Goal: Task Accomplishment & Management: Use online tool/utility

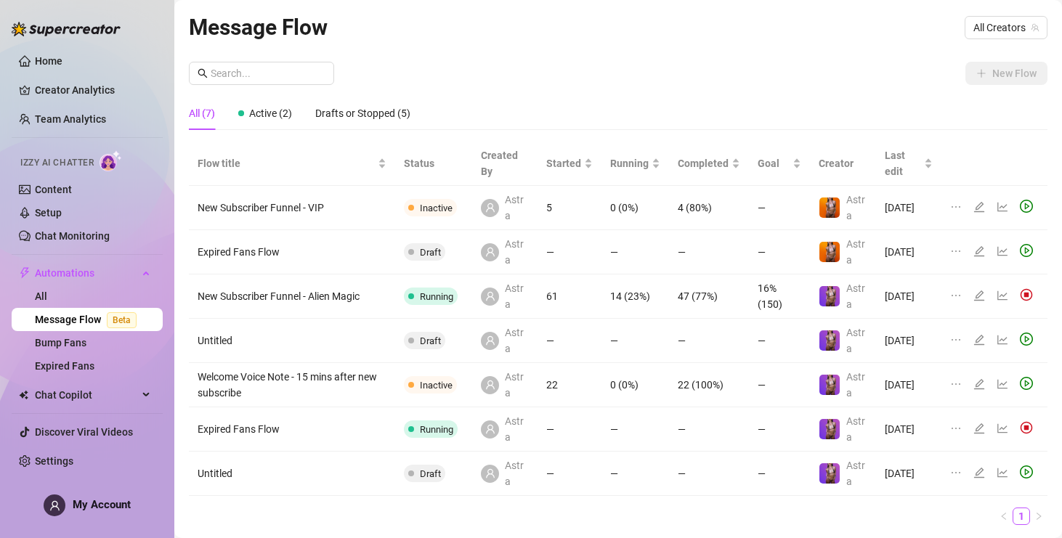
click at [980, 296] on icon "edit" at bounding box center [979, 296] width 10 height 10
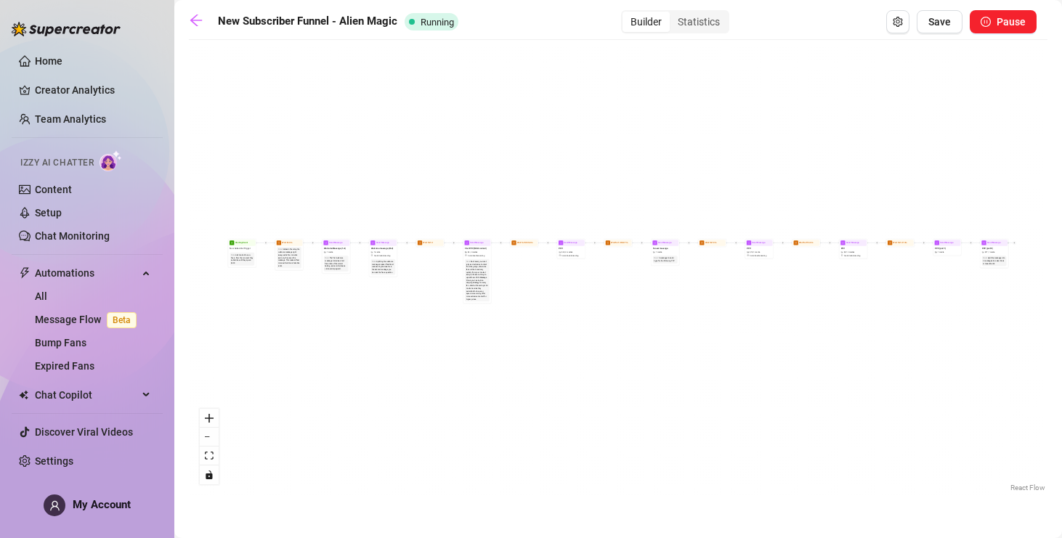
drag, startPoint x: 811, startPoint y: 297, endPoint x: 833, endPoint y: 296, distance: 21.8
click at [811, 297] on div "Send Message PPV (part 2) $ 17 , 1 media Note: Split the message into 2 message…" at bounding box center [618, 271] width 859 height 448
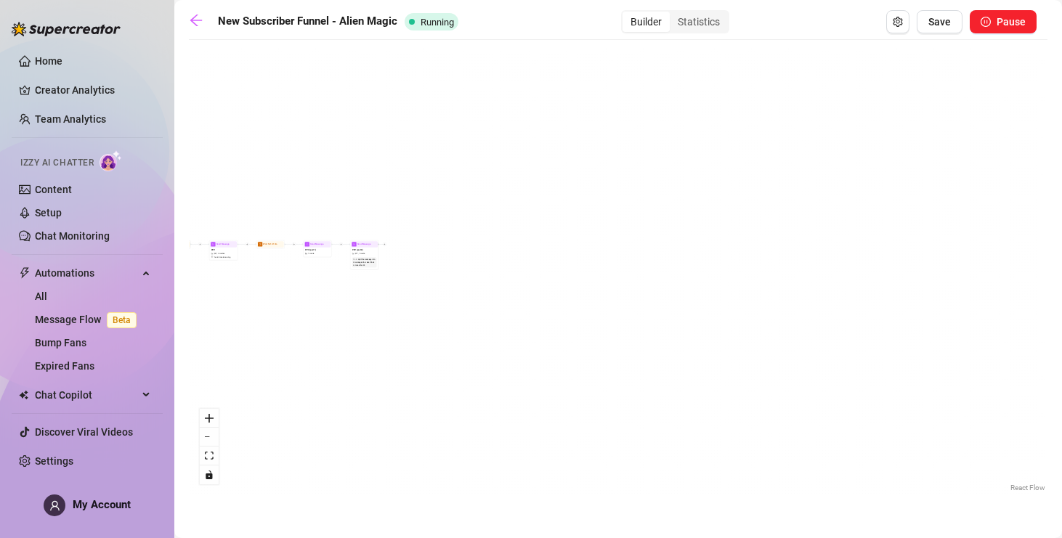
drag, startPoint x: 859, startPoint y: 295, endPoint x: 258, endPoint y: 296, distance: 600.8
click at [231, 296] on div "Send Message PPV (part 2) $ 17 , 1 media Note: Split the message into 2 message…" at bounding box center [618, 271] width 859 height 448
click at [208, 418] on icon "zoom in" at bounding box center [209, 418] width 9 height 9
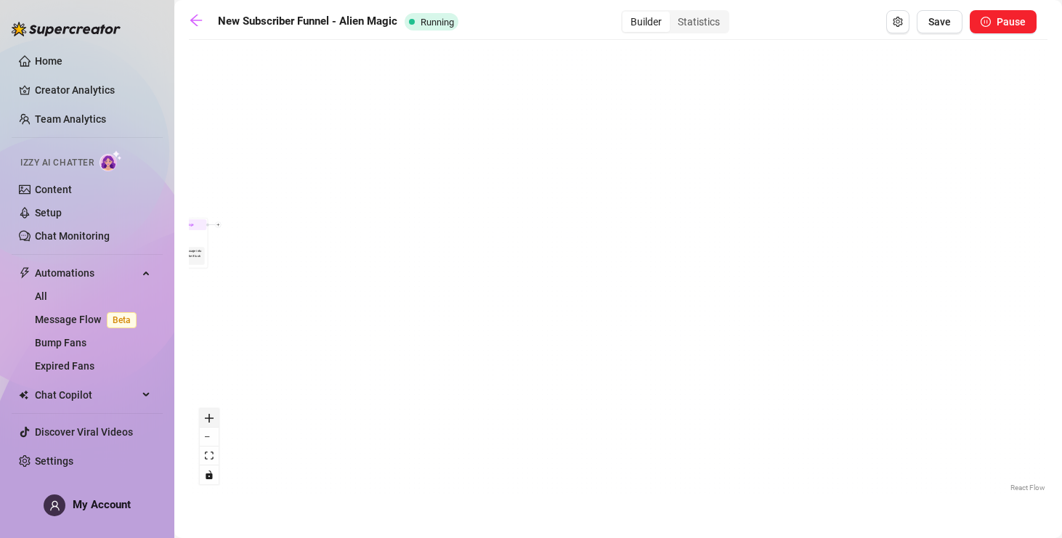
click at [208, 418] on icon "zoom in" at bounding box center [209, 418] width 9 height 9
drag, startPoint x: 286, startPoint y: 357, endPoint x: 710, endPoint y: 354, distance: 423.6
click at [748, 357] on div "Send Message PPV (part 2) $ 17 , 1 media Note: Split the message into 2 message…" at bounding box center [618, 271] width 859 height 448
click at [214, 418] on button "zoom in" at bounding box center [209, 418] width 19 height 19
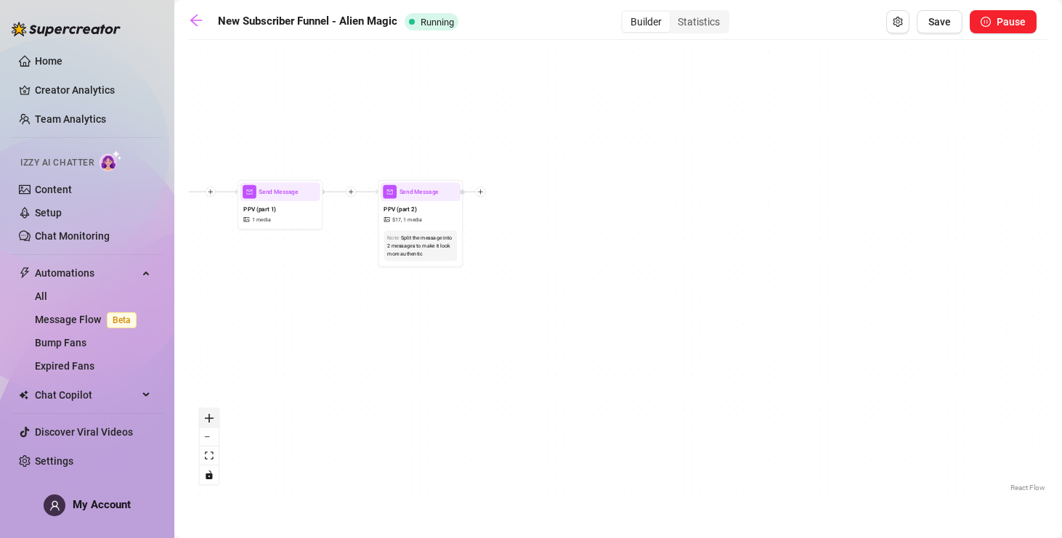
click at [214, 418] on button "zoom in" at bounding box center [209, 418] width 19 height 19
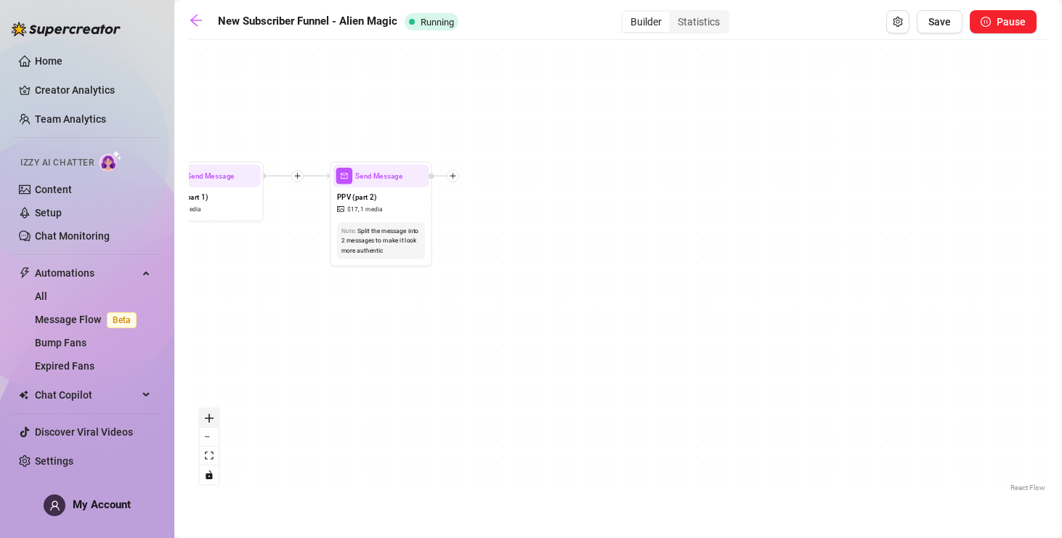
click at [214, 418] on button "zoom in" at bounding box center [209, 418] width 19 height 19
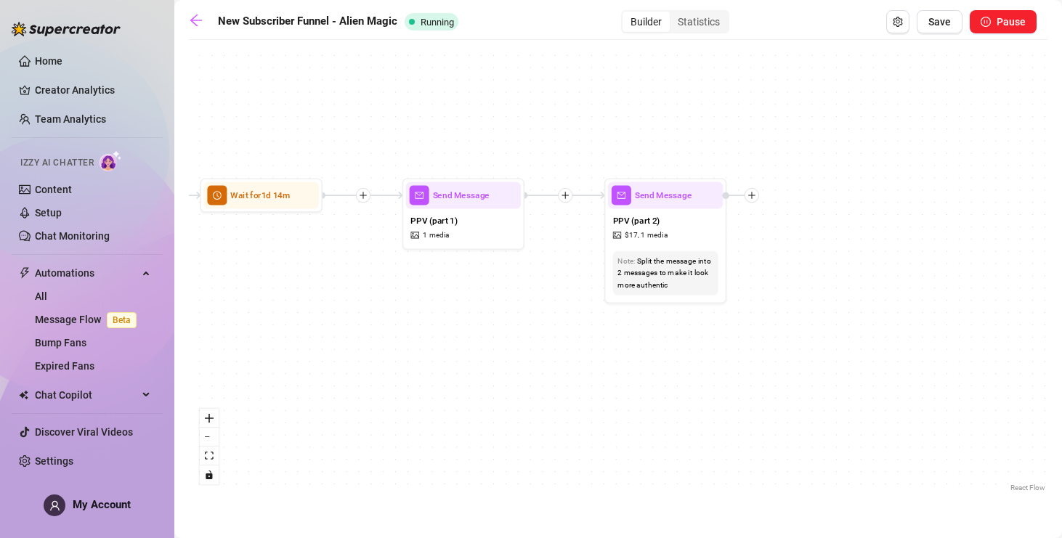
drag, startPoint x: 267, startPoint y: 328, endPoint x: 599, endPoint y: 366, distance: 334.3
click at [599, 366] on div "Send Message PPV (part 2) $ 17 , 1 media Note: Split the message into 2 message…" at bounding box center [618, 271] width 859 height 448
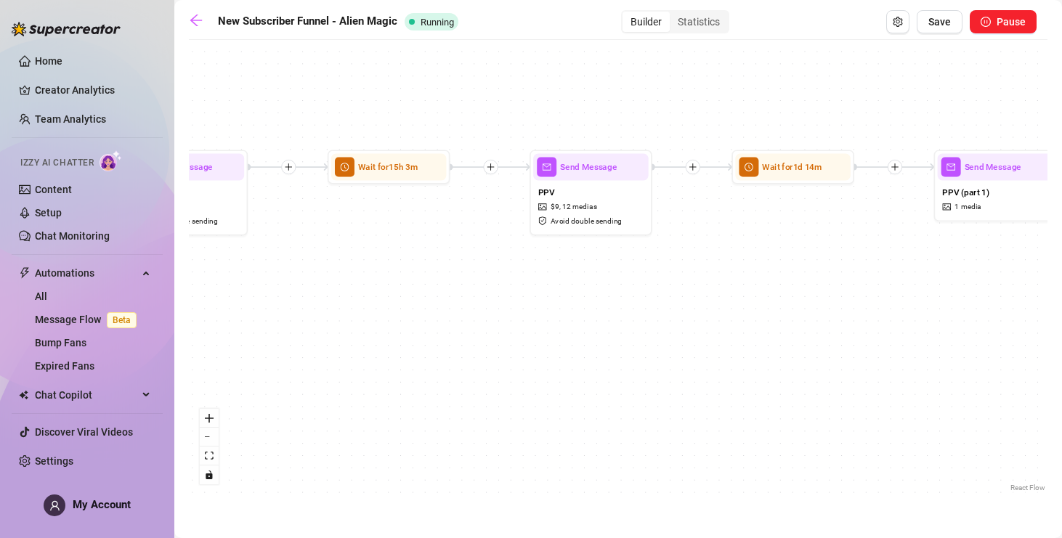
drag, startPoint x: 357, startPoint y: 358, endPoint x: 879, endPoint y: 331, distance: 522.3
click at [879, 331] on div "Send Message PPV (part 2) $ 17 , 1 media Note: Split the message into 2 message…" at bounding box center [618, 271] width 859 height 448
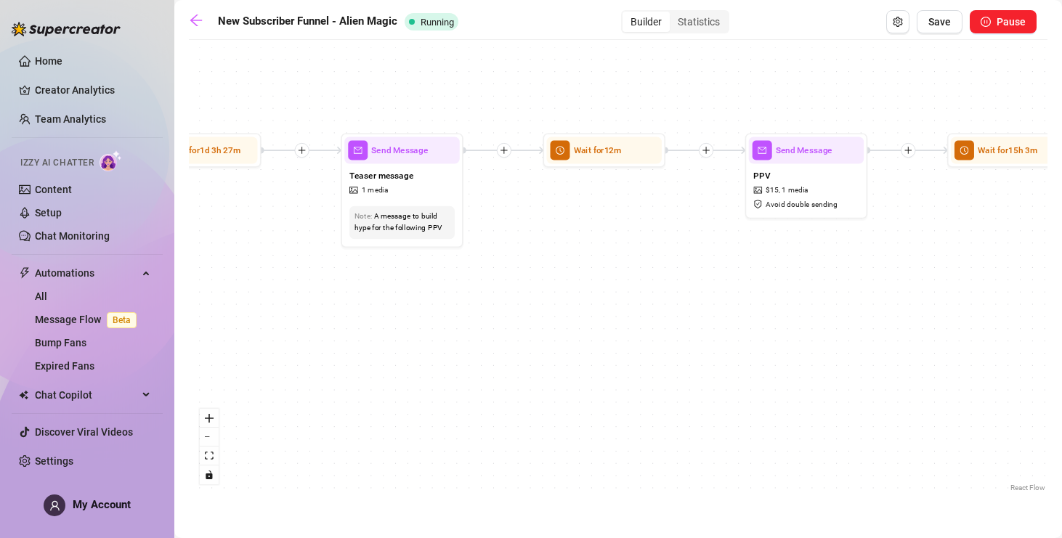
drag, startPoint x: 403, startPoint y: 330, endPoint x: 554, endPoint y: 322, distance: 150.6
click at [1022, 313] on div "Send Message PPV (part 2) $ 17 , 1 media Note: Split the message into 2 message…" at bounding box center [618, 271] width 859 height 448
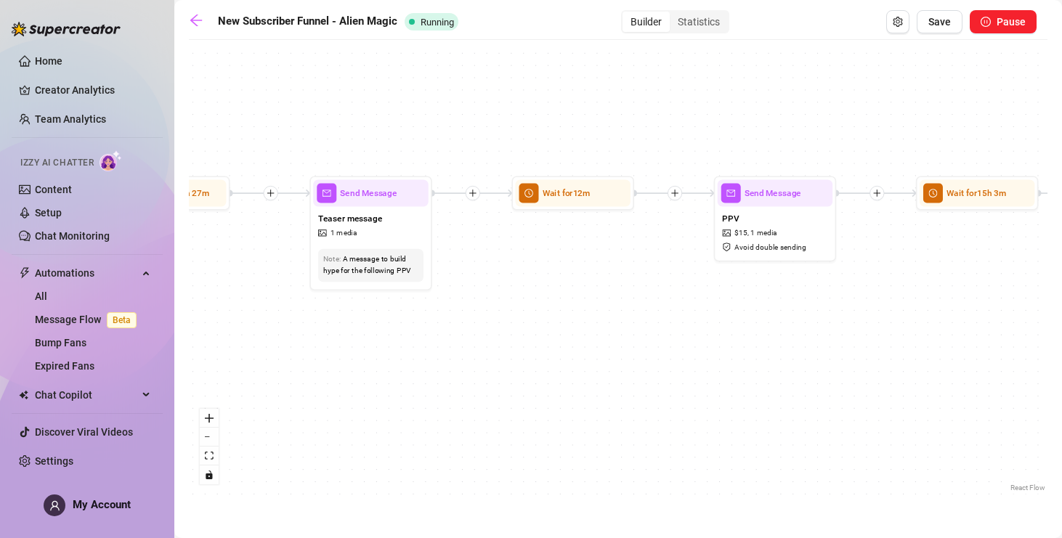
drag, startPoint x: 396, startPoint y: 331, endPoint x: 820, endPoint y: 331, distance: 424.3
click at [328, 374] on div "Send Message PPV (part 2) $ 17 , 1 media Note: Split the message into 2 message…" at bounding box center [618, 271] width 859 height 448
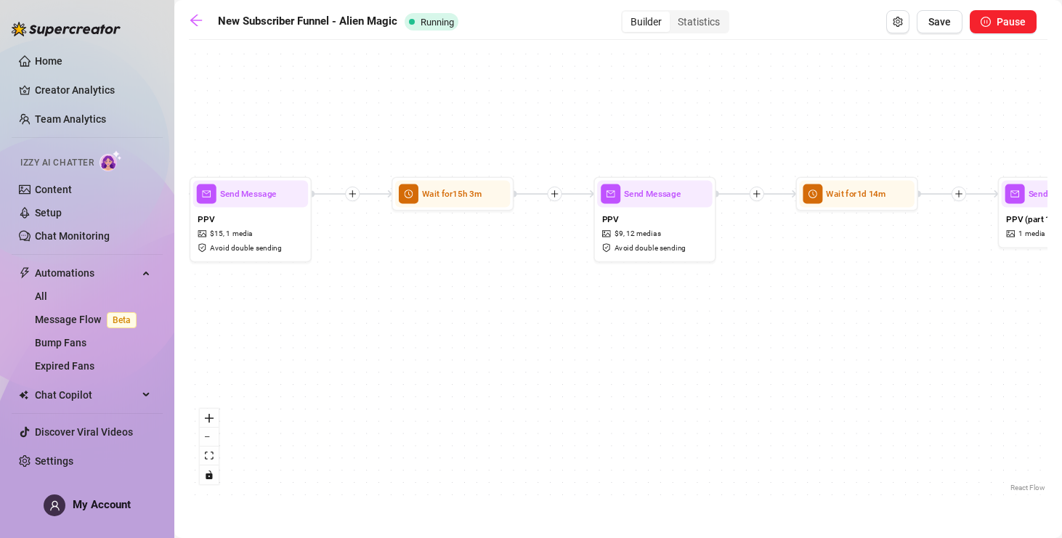
drag, startPoint x: 868, startPoint y: 324, endPoint x: 711, endPoint y: 321, distance: 157.0
click at [377, 325] on div "Send Message PPV (part 2) $ 17 , 1 media Note: Split the message into 2 message…" at bounding box center [618, 271] width 859 height 448
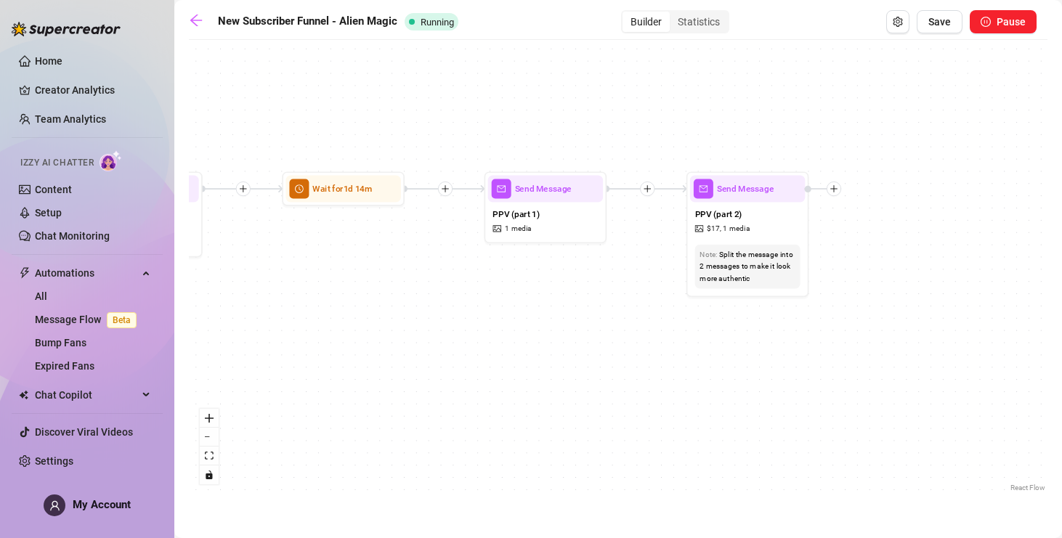
drag, startPoint x: 712, startPoint y: 316, endPoint x: 568, endPoint y: 315, distance: 143.9
click at [302, 315] on div "Send Message PPV (part 2) $ 17 , 1 media Note: Split the message into 2 message…" at bounding box center [618, 271] width 859 height 448
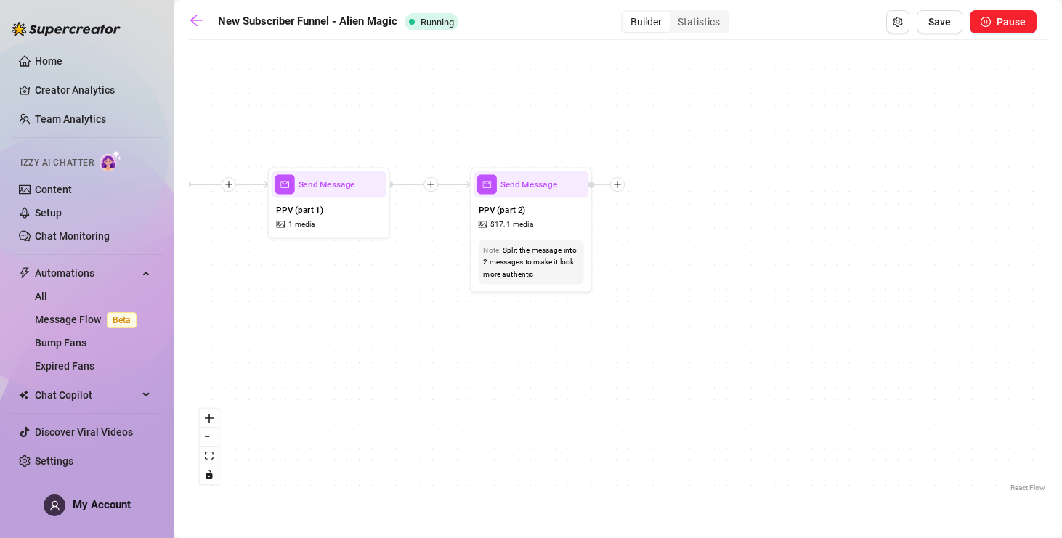
drag, startPoint x: 621, startPoint y: 322, endPoint x: 601, endPoint y: 322, distance: 20.3
click at [601, 322] on div "Send Message PPV (part 2) $ 17 , 1 media Note: Split the message into 2 message…" at bounding box center [618, 271] width 859 height 448
click at [552, 225] on div "PPV (part 2) $ 17 , 1 media" at bounding box center [532, 216] width 116 height 37
type textarea "Here you go 😏"
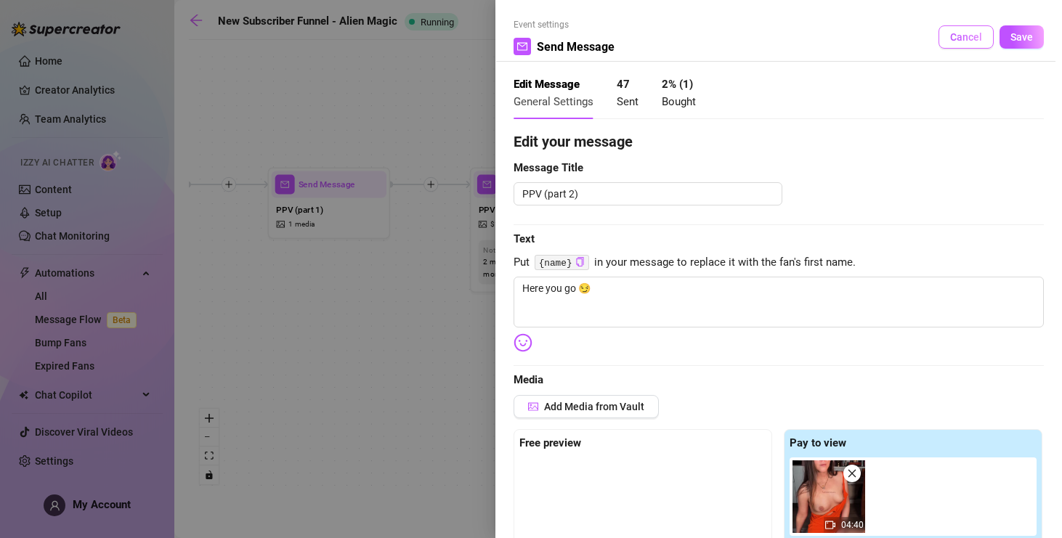
click at [970, 38] on span "Cancel" at bounding box center [966, 37] width 32 height 12
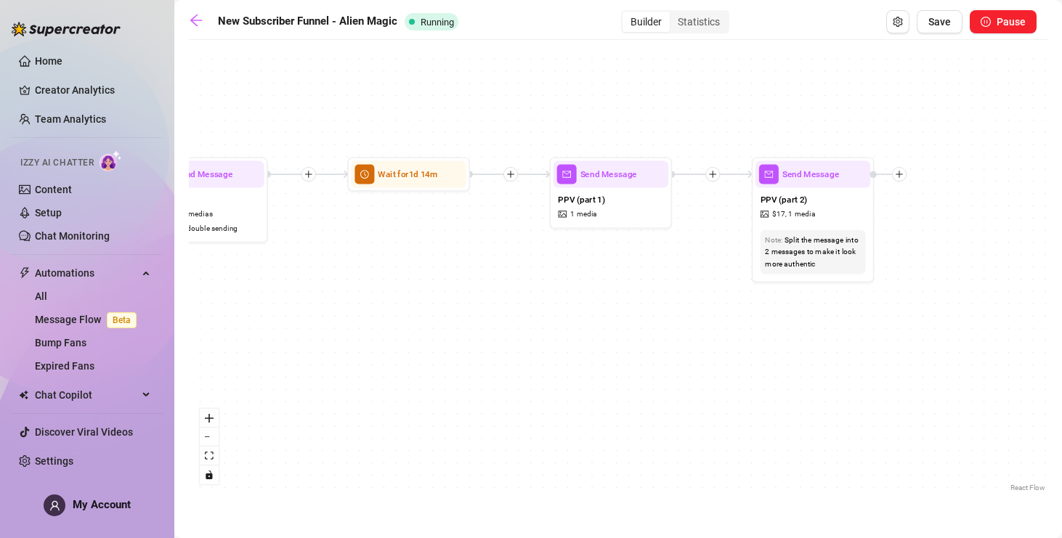
drag, startPoint x: 347, startPoint y: 325, endPoint x: 628, endPoint y: 315, distance: 282.1
click at [628, 315] on div "Send Message PPV (part 2) $ 17 , 1 media Note: Split the message into 2 message…" at bounding box center [618, 271] width 859 height 448
click at [195, 17] on icon "arrow-left" at bounding box center [196, 20] width 15 height 15
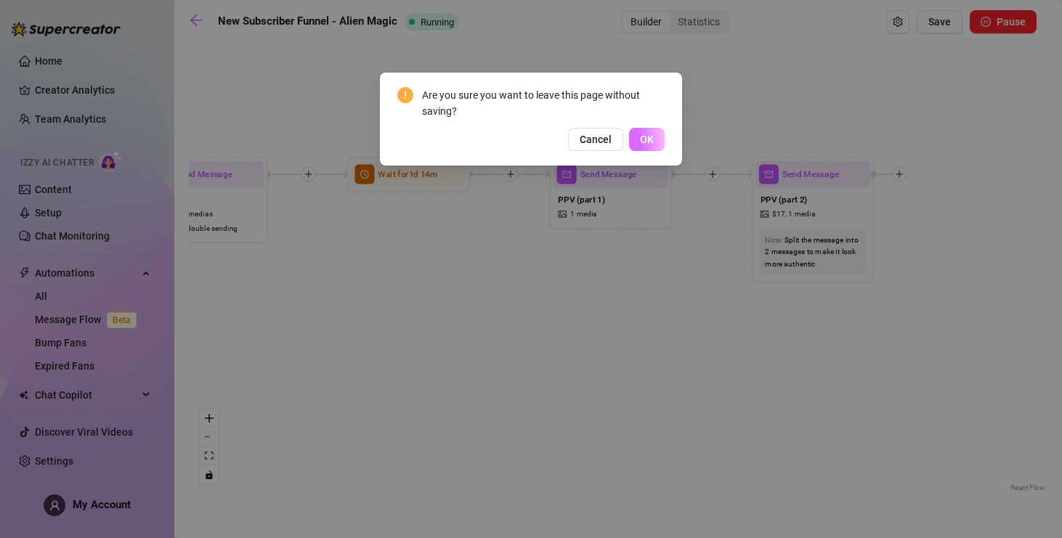
click at [650, 141] on span "OK" at bounding box center [647, 140] width 14 height 12
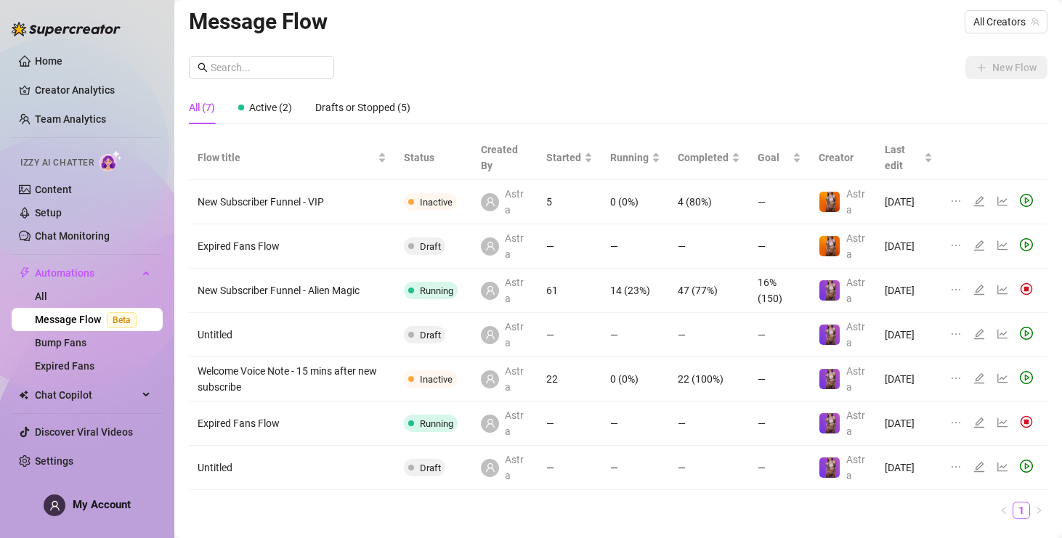
scroll to position [7, 0]
click at [979, 198] on icon "edit" at bounding box center [980, 200] width 12 height 12
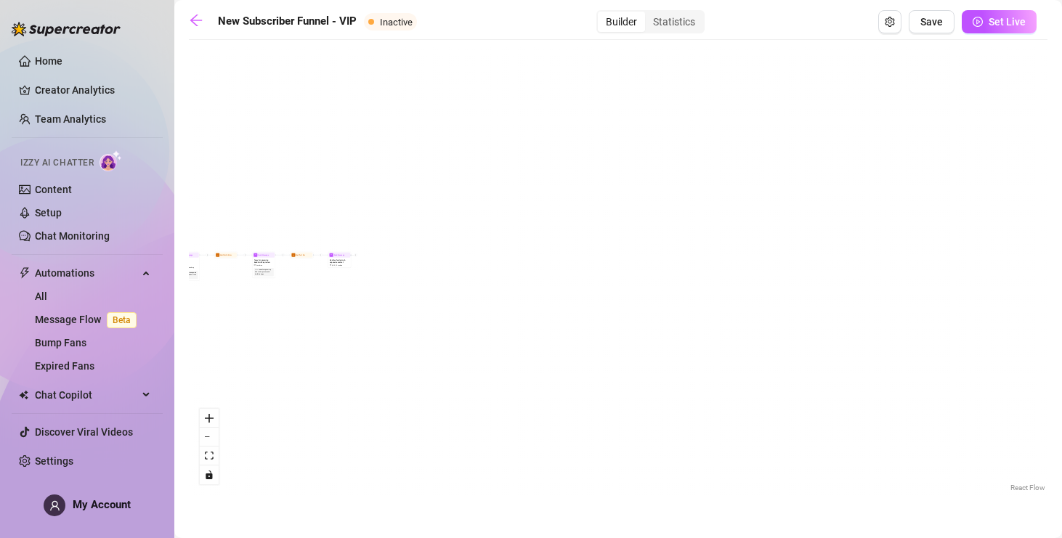
drag, startPoint x: 814, startPoint y: 311, endPoint x: 204, endPoint y: 295, distance: 609.8
click at [159, 319] on div "Home Creator Analytics Team Analytics Izzy AI Chatter Content Setup Chat Monito…" at bounding box center [531, 269] width 1062 height 538
click at [205, 415] on icon "zoom in" at bounding box center [209, 418] width 9 height 9
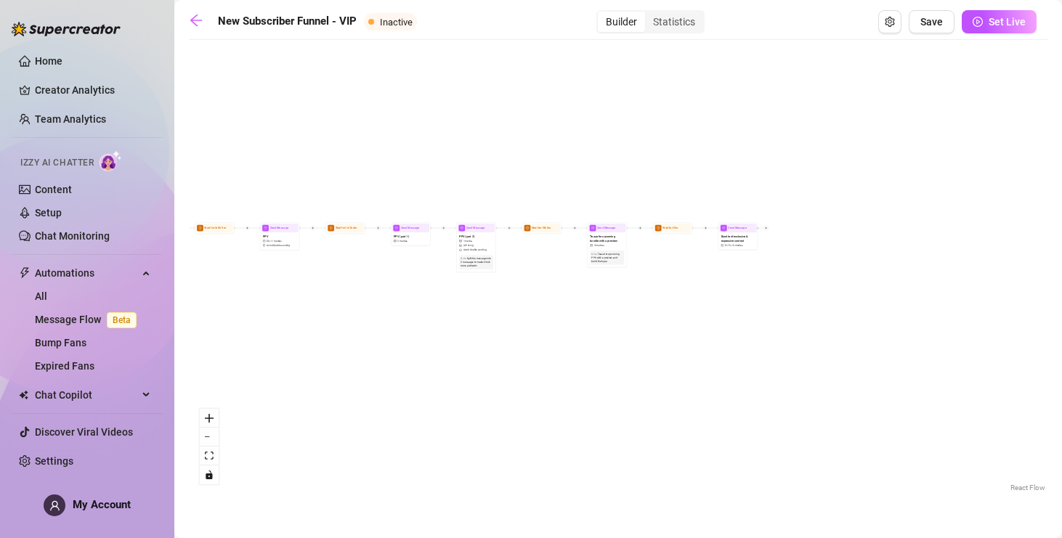
drag, startPoint x: 512, startPoint y: 349, endPoint x: 820, endPoint y: 331, distance: 308.6
click at [820, 331] on div "Send Message PPV (part 2) 1 media AI Pricing Avoid double sending Note: Split t…" at bounding box center [618, 271] width 859 height 448
click at [211, 417] on icon "zoom in" at bounding box center [209, 418] width 9 height 9
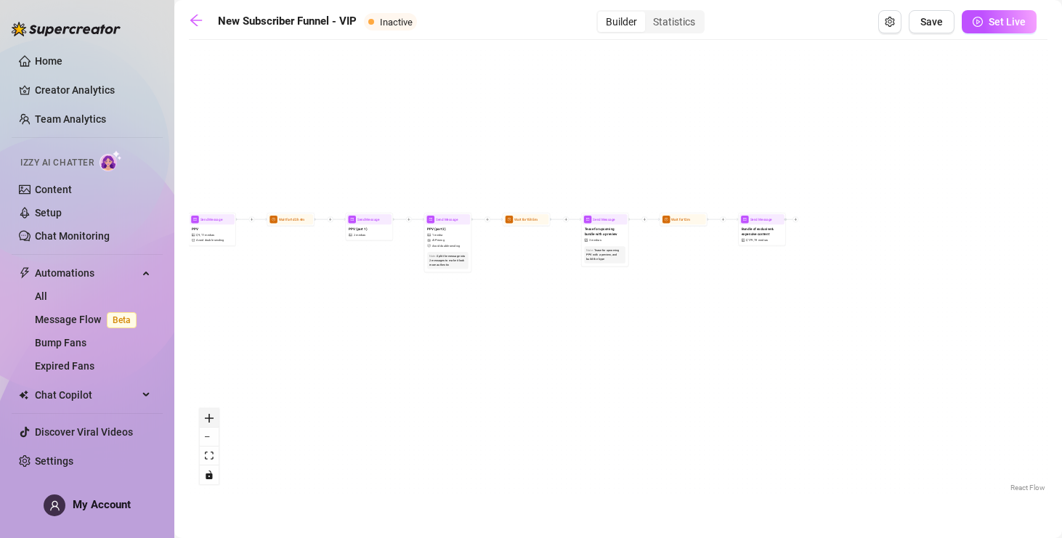
click at [211, 417] on icon "zoom in" at bounding box center [209, 418] width 9 height 9
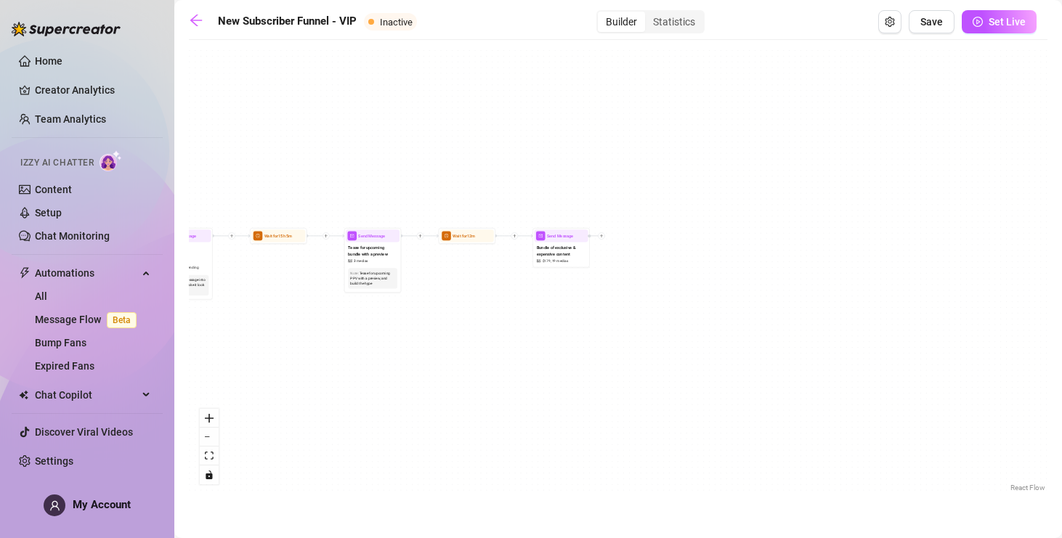
drag, startPoint x: 528, startPoint y: 363, endPoint x: 482, endPoint y: 368, distance: 46.0
click at [528, 364] on div "Send Message PPV (part 2) 1 media AI Pricing Avoid double sending Note: Split t…" at bounding box center [618, 271] width 859 height 448
click at [210, 414] on icon "zoom in" at bounding box center [209, 418] width 9 height 9
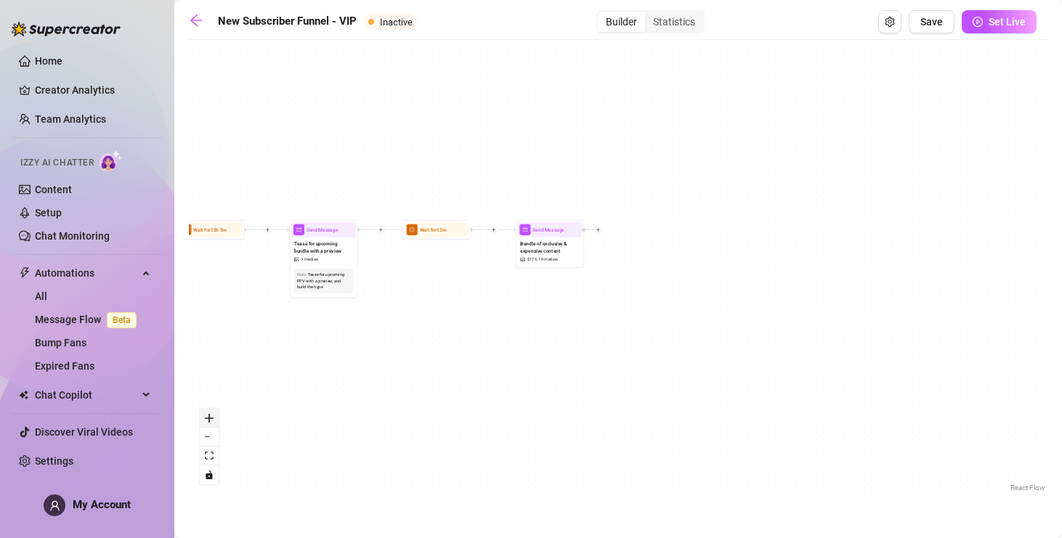
click at [210, 414] on icon "zoom in" at bounding box center [209, 418] width 9 height 9
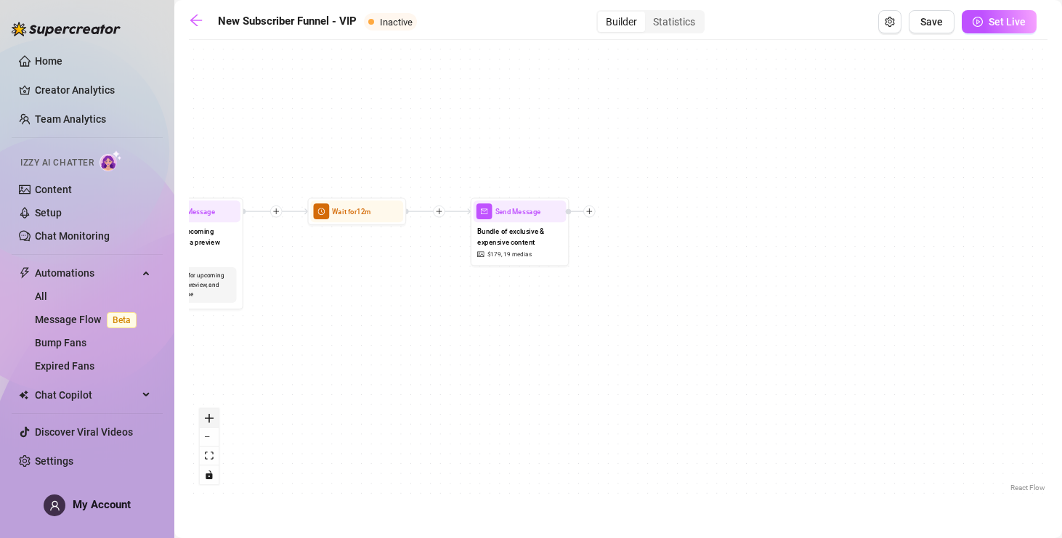
click at [210, 414] on icon "zoom in" at bounding box center [209, 418] width 9 height 9
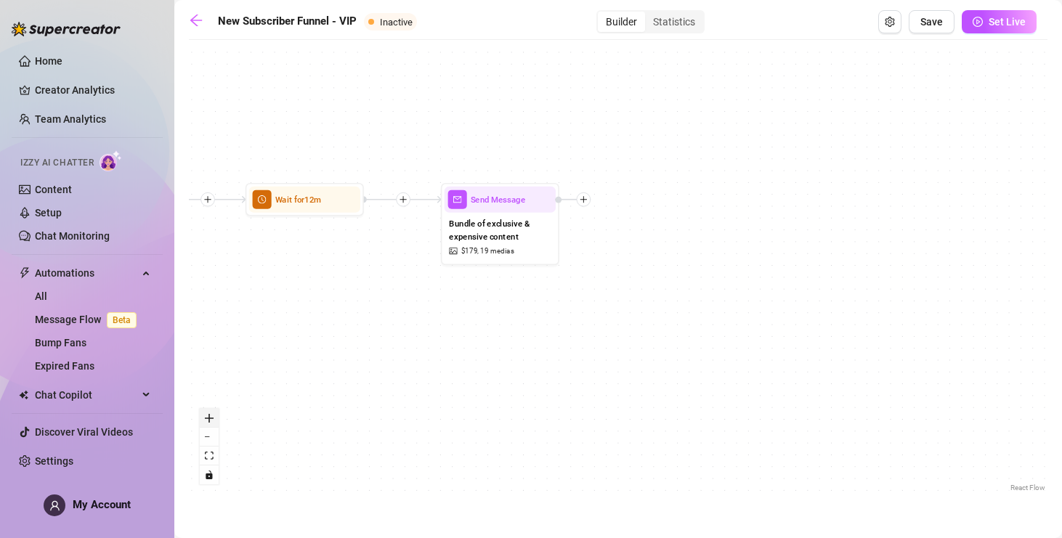
click at [210, 414] on icon "zoom in" at bounding box center [209, 418] width 9 height 9
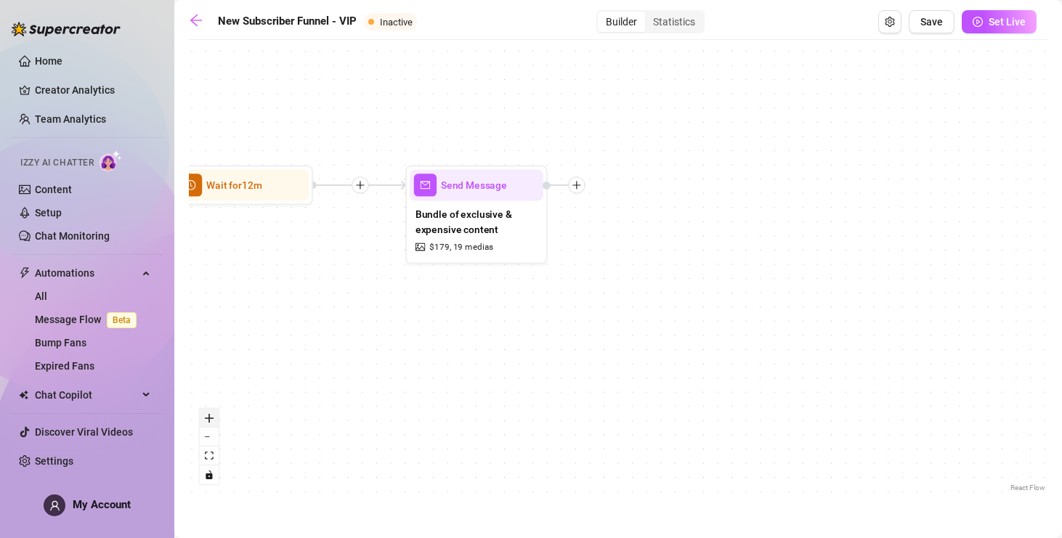
click at [210, 414] on icon "zoom in" at bounding box center [209, 418] width 9 height 9
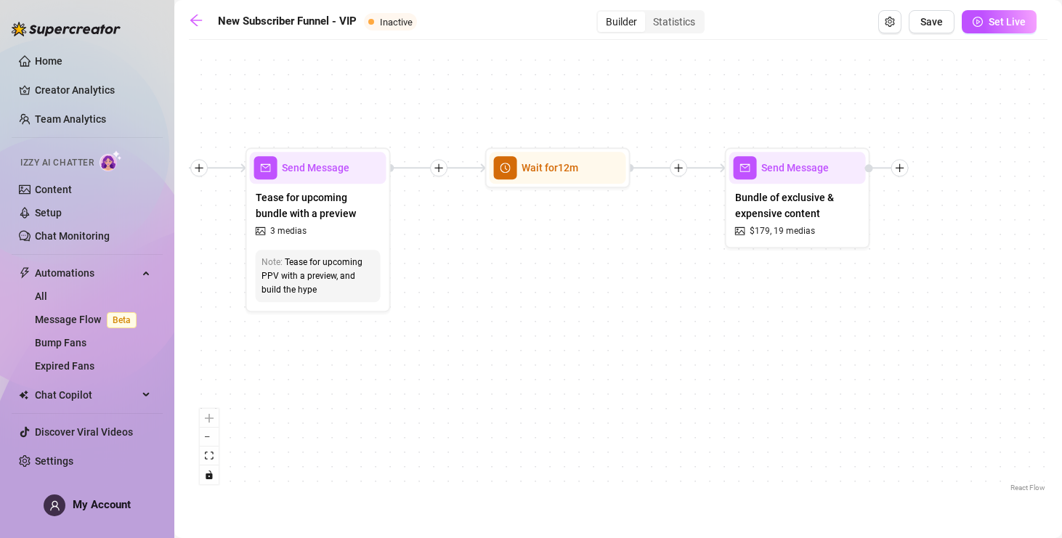
drag, startPoint x: 474, startPoint y: 311, endPoint x: 619, endPoint y: 280, distance: 147.8
click at [798, 296] on div "Send Message PPV (part 2) 1 media AI Pricing Avoid double sending Note: Split t…" at bounding box center [618, 271] width 859 height 448
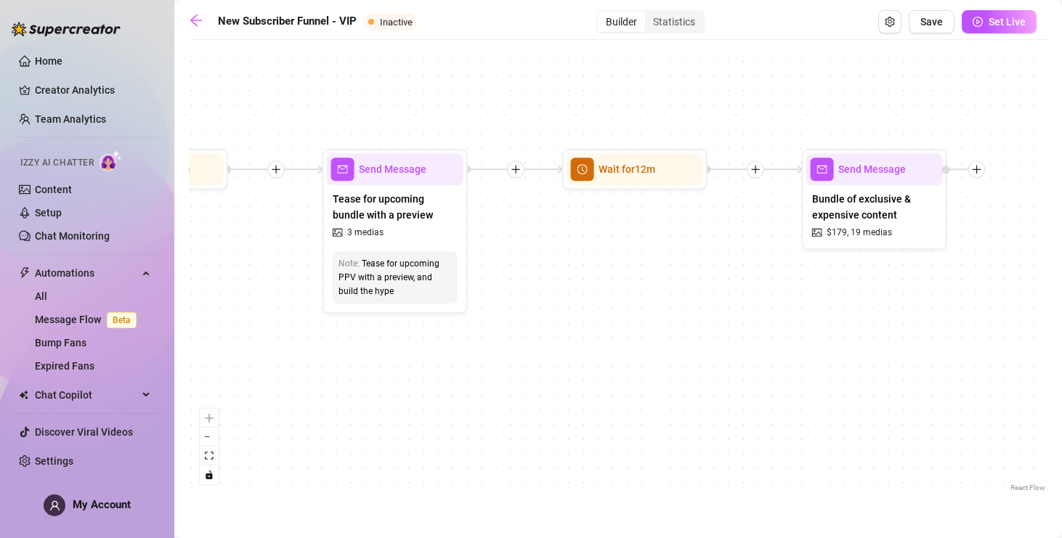
drag, startPoint x: 492, startPoint y: 270, endPoint x: 570, endPoint y: 271, distance: 77.8
click at [570, 271] on div "Send Message PPV (part 2) 1 media AI Pricing Avoid double sending Note: Split t…" at bounding box center [618, 271] width 859 height 448
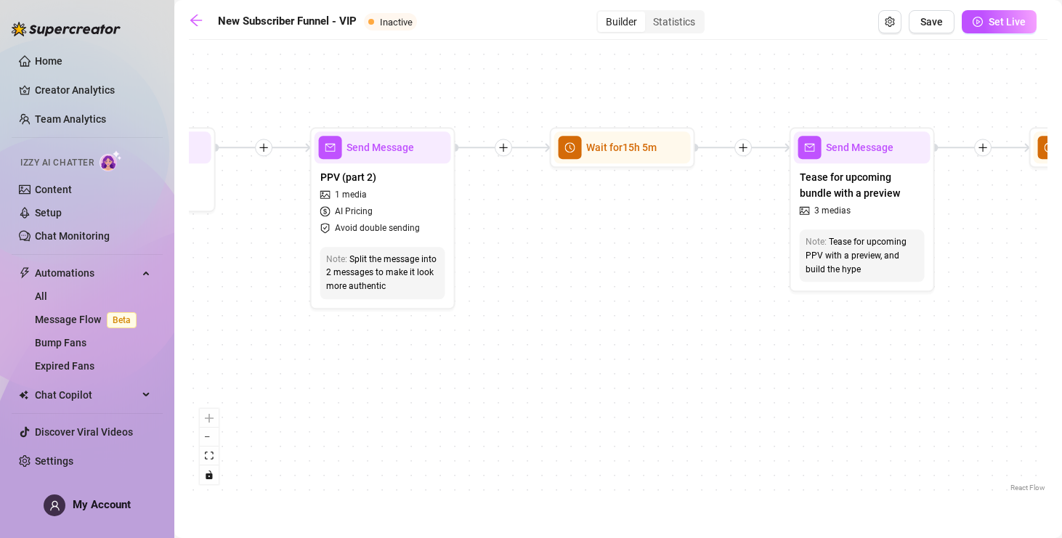
drag, startPoint x: 311, startPoint y: 379, endPoint x: 778, endPoint y: 357, distance: 467.7
click at [778, 357] on div "Send Message PPV (part 2) 1 media AI Pricing Avoid double sending Note: Split t…" at bounding box center [618, 271] width 859 height 448
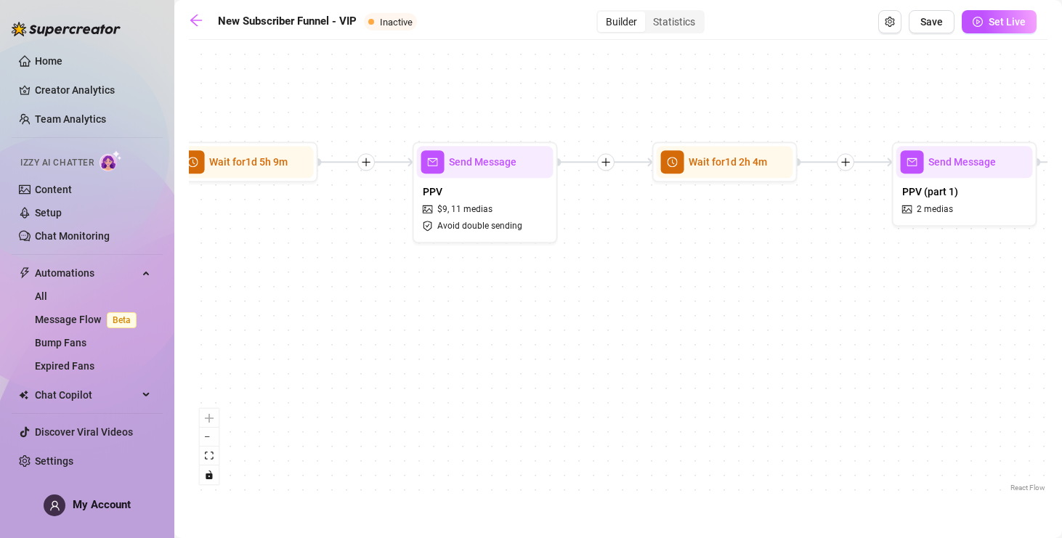
drag, startPoint x: 235, startPoint y: 355, endPoint x: 1033, endPoint y: 368, distance: 797.9
click at [1061, 368] on html "Home Creator Analytics Team Analytics Izzy AI Chatter Content Setup Chat Monito…" at bounding box center [531, 269] width 1062 height 538
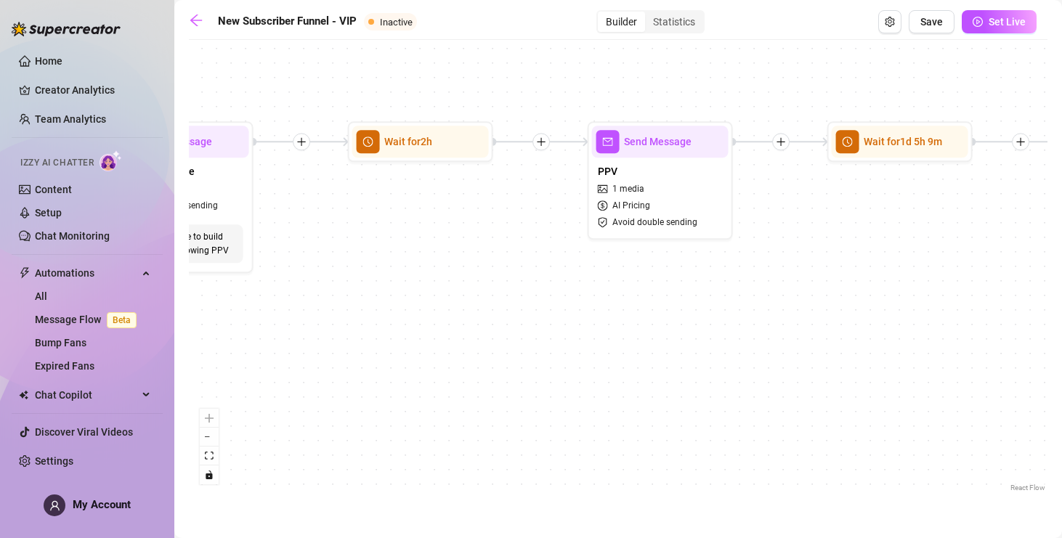
drag, startPoint x: 370, startPoint y: 325, endPoint x: 743, endPoint y: 299, distance: 374.4
click at [1014, 306] on div "Send Message PPV (part 2) 1 media AI Pricing Avoid double sending Note: Split t…" at bounding box center [618, 271] width 859 height 448
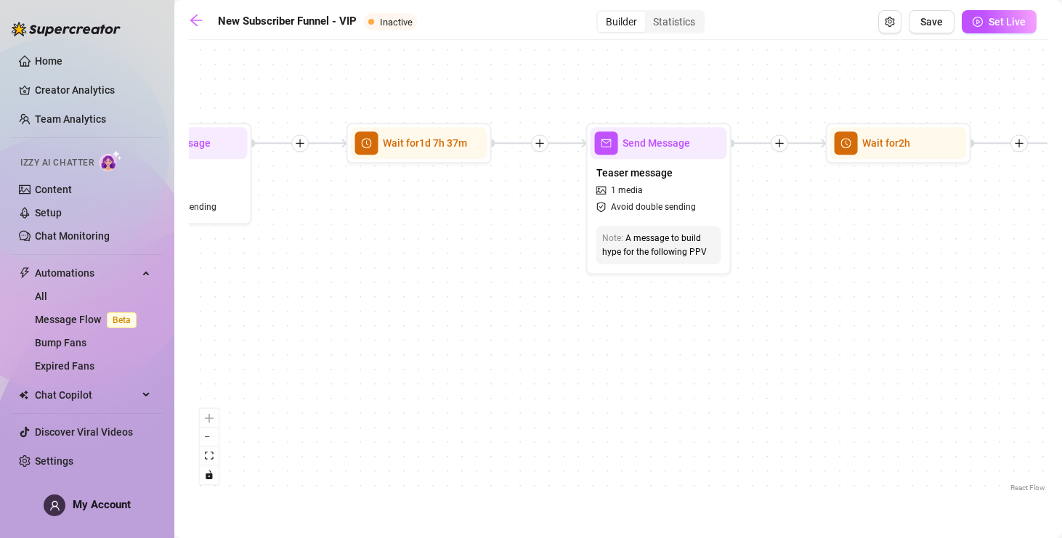
drag, startPoint x: 529, startPoint y: 290, endPoint x: 853, endPoint y: 299, distance: 324.2
click at [853, 299] on div "Send Message PPV (part 2) 1 media AI Pricing Avoid double sending Note: Split t…" at bounding box center [618, 271] width 859 height 448
